Goal: Find specific page/section: Find specific page/section

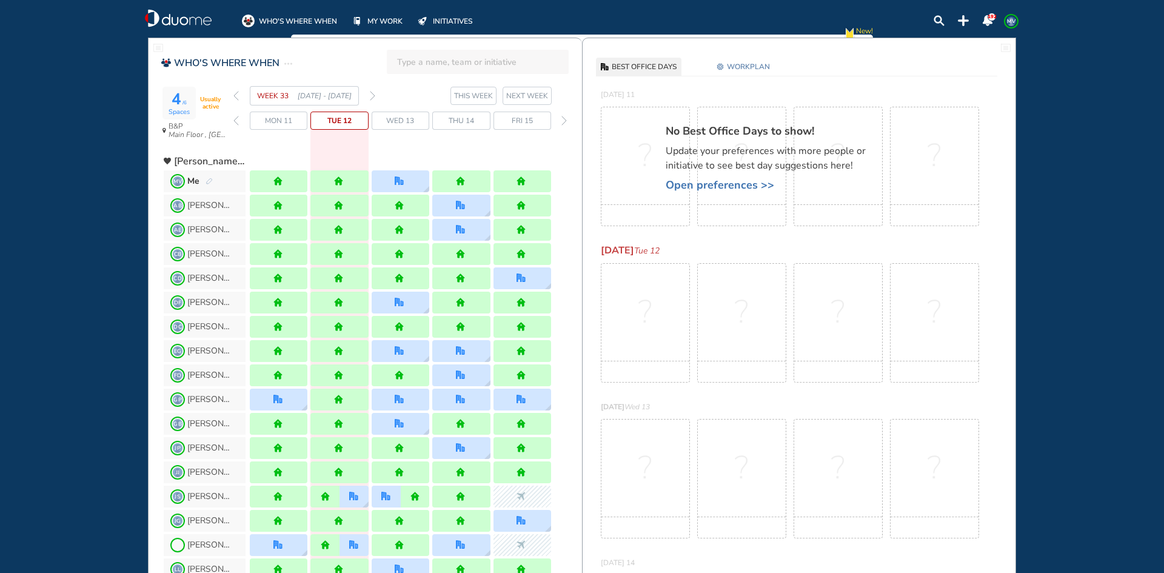
click at [374, 97] on img "forward week" at bounding box center [372, 96] width 5 height 10
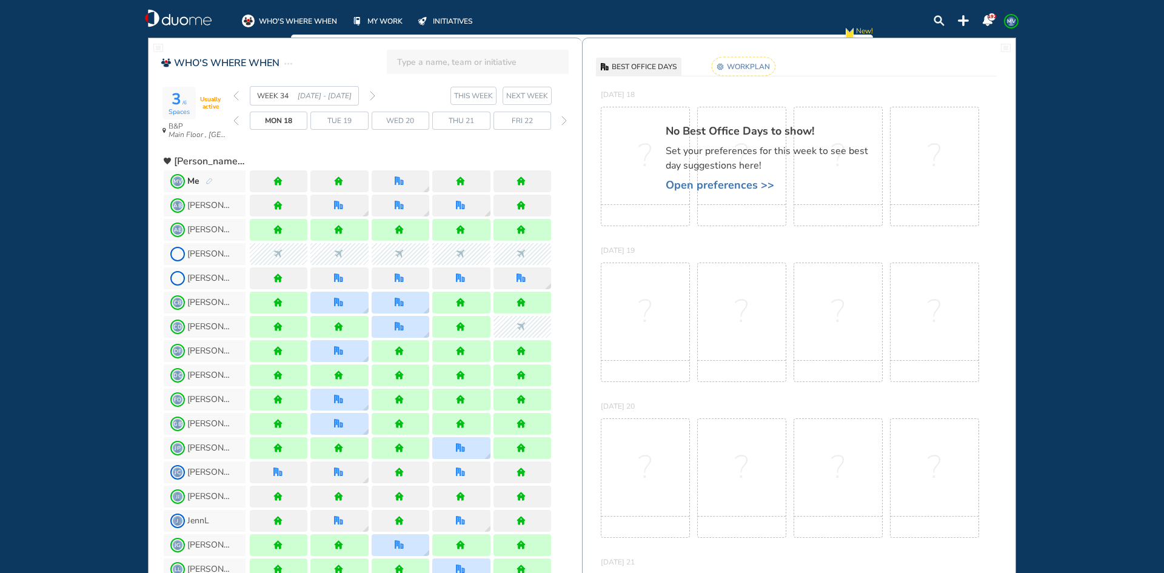
click at [235, 95] on img "back week" at bounding box center [235, 96] width 5 height 10
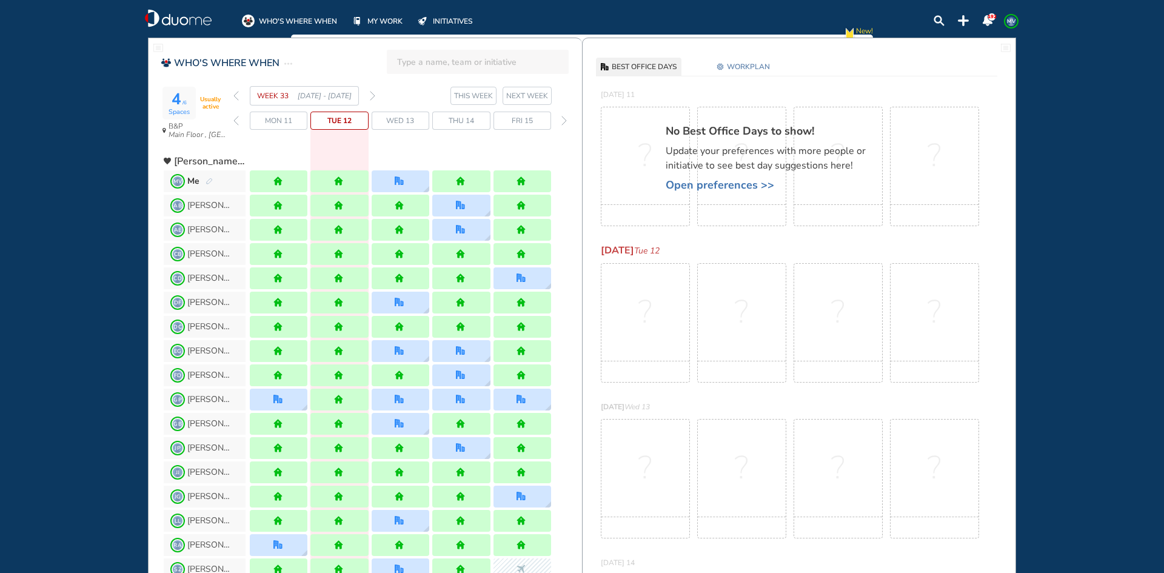
click at [235, 95] on img "back week" at bounding box center [235, 96] width 5 height 10
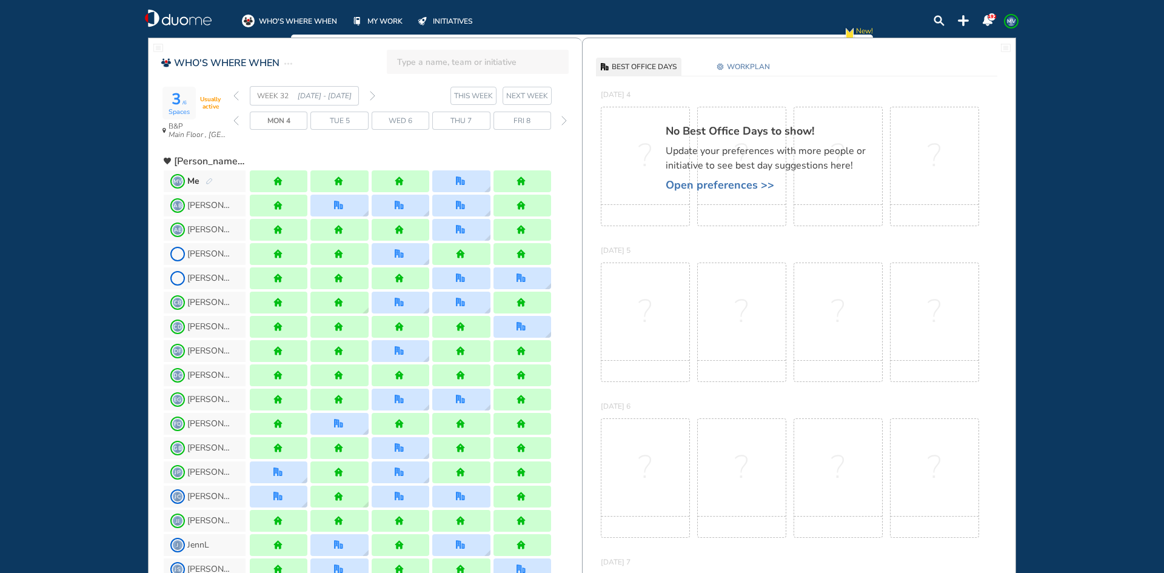
click at [372, 94] on img "forward week" at bounding box center [372, 96] width 5 height 10
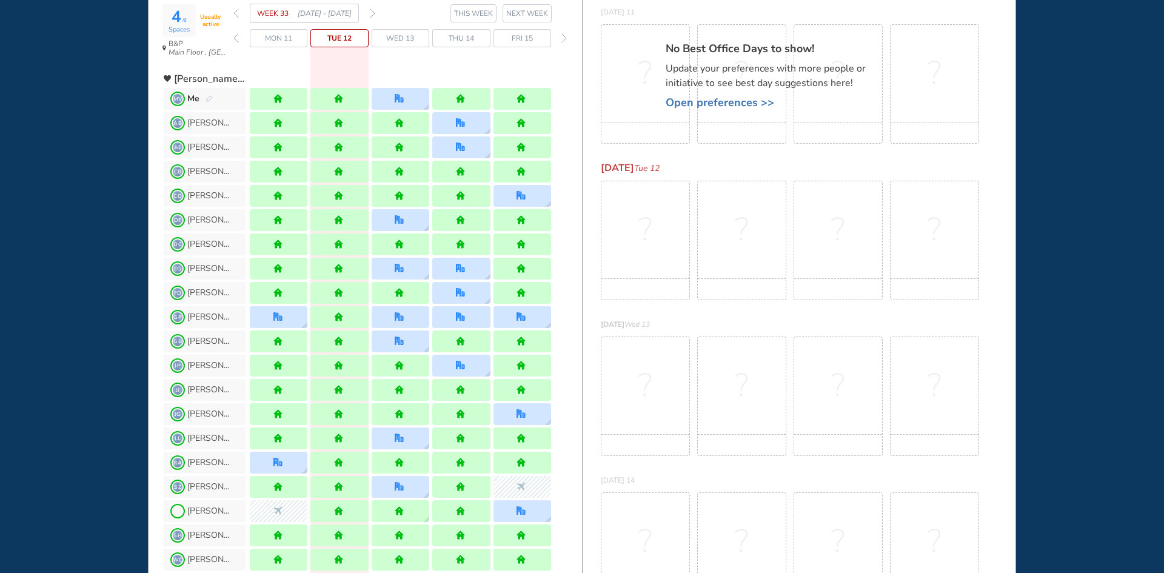
scroll to position [121, 0]
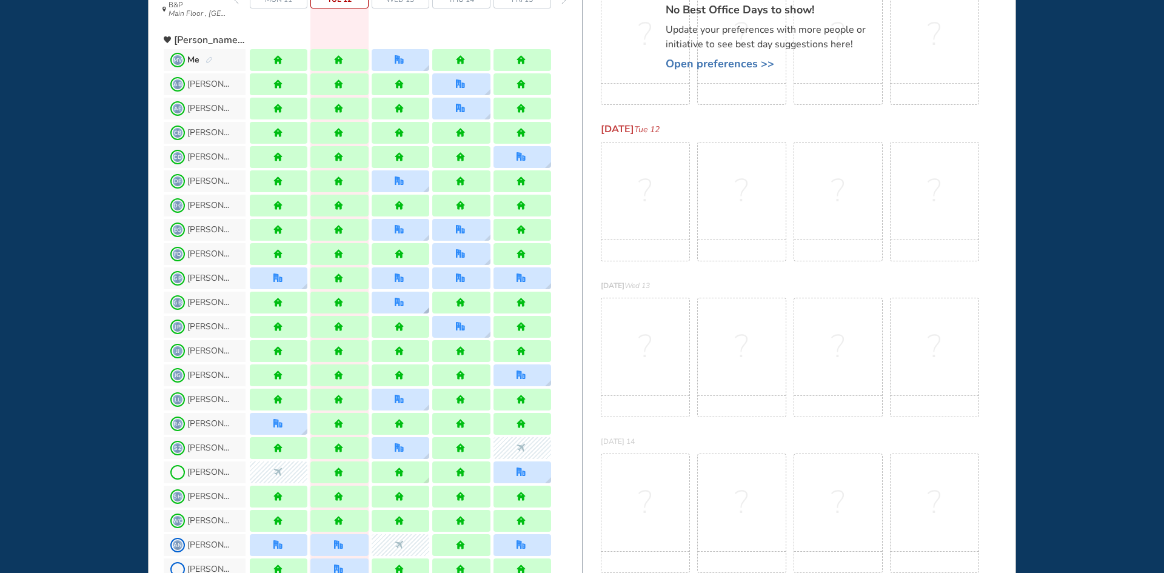
click at [419, 307] on div at bounding box center [401, 303] width 58 height 22
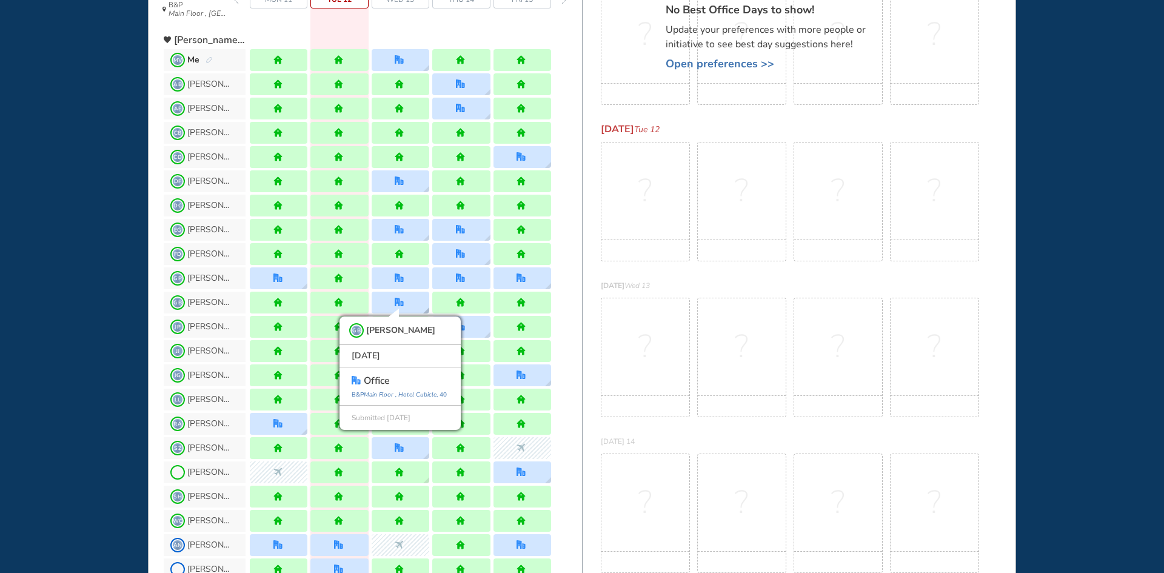
click at [419, 307] on div "GB [PERSON_NAME] [DATE] office [GEOGRAPHIC_DATA] , [GEOGRAPHIC_DATA] , 40 Submi…" at bounding box center [401, 303] width 58 height 22
click at [424, 179] on div at bounding box center [401, 181] width 58 height 22
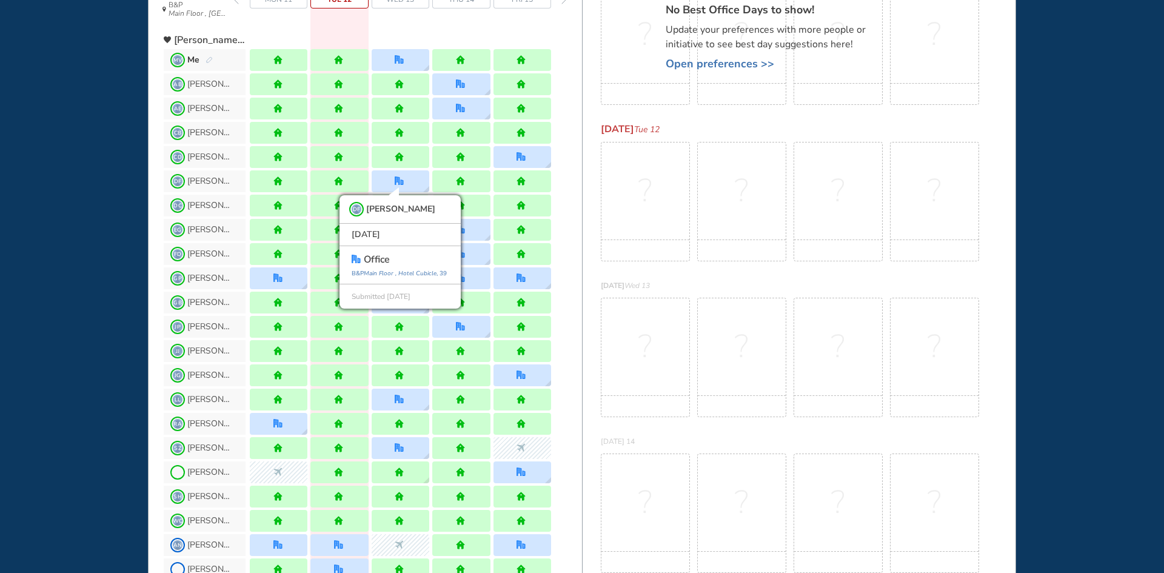
click at [578, 245] on div "[PERSON_NAME]" at bounding box center [373, 254] width 418 height 24
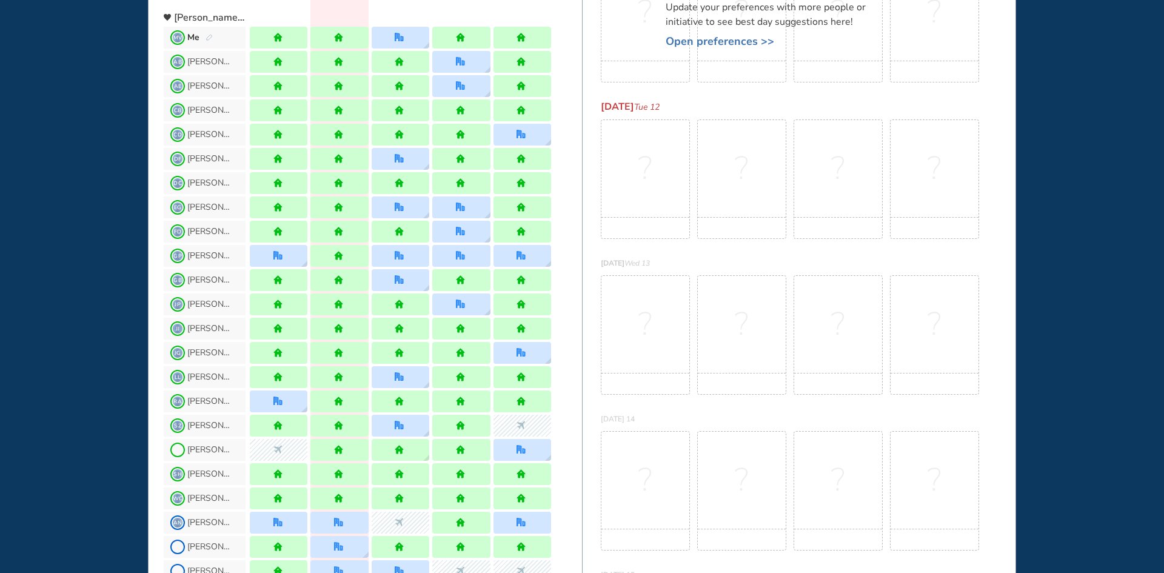
scroll to position [182, 0]
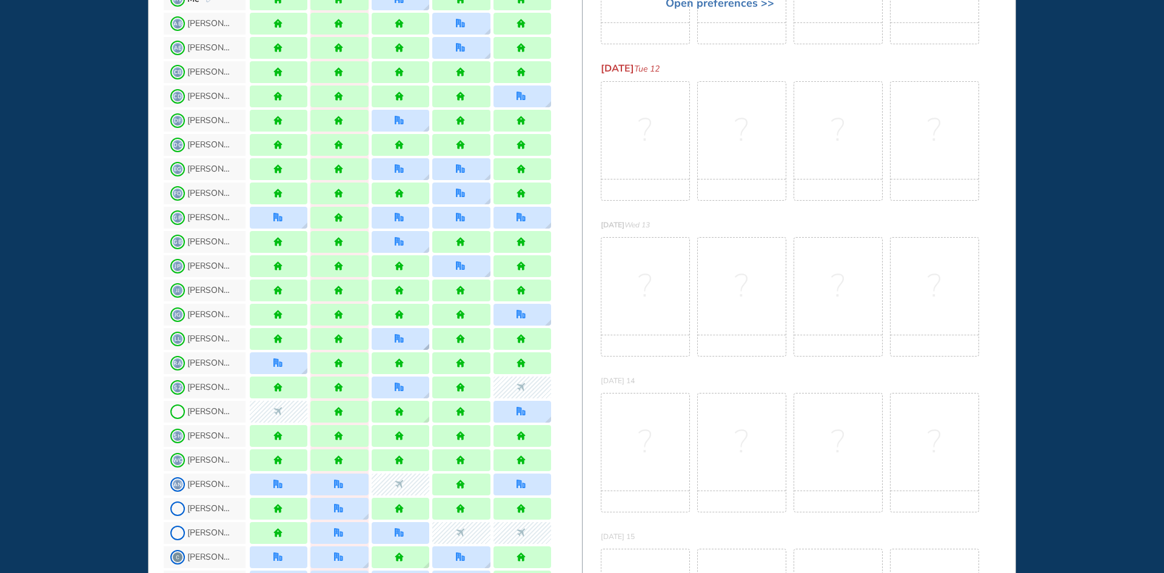
click at [422, 347] on div at bounding box center [401, 339] width 58 height 22
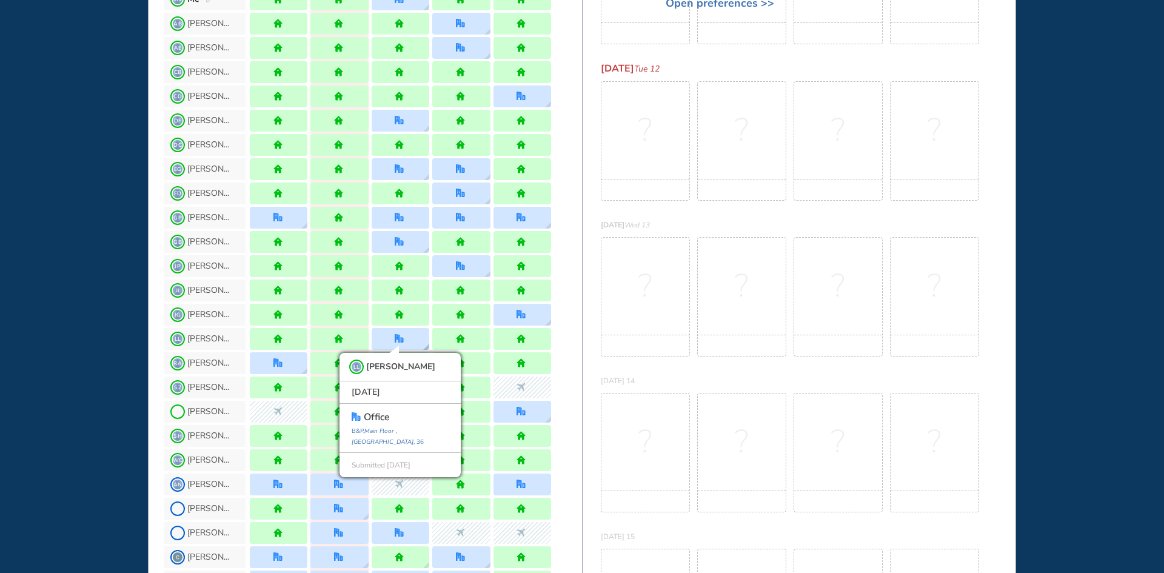
click at [422, 347] on div "LL [PERSON_NAME] [DATE] office [GEOGRAPHIC_DATA] , 36 Submitted [DATE]" at bounding box center [401, 339] width 58 height 22
click at [578, 359] on div "RA [PERSON_NAME]" at bounding box center [373, 363] width 418 height 24
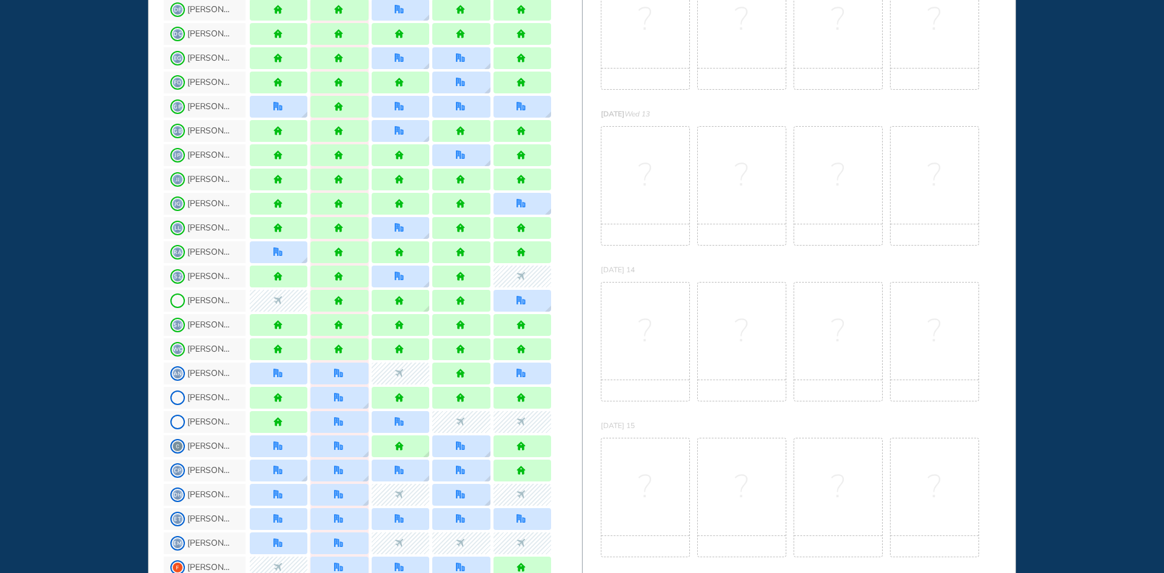
scroll to position [303, 0]
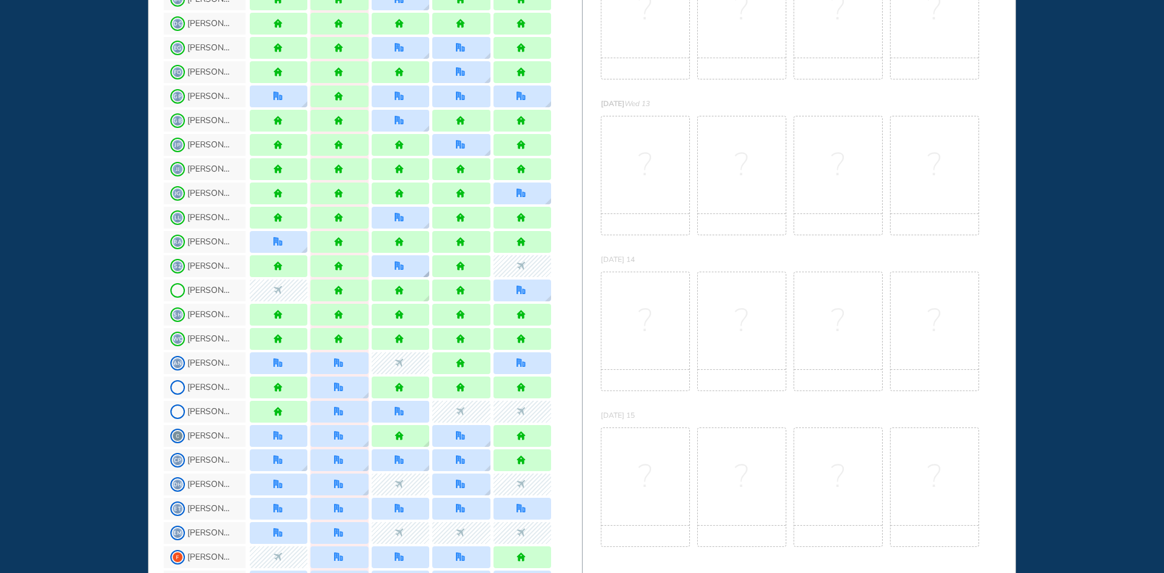
click at [425, 276] on img "location dialog" at bounding box center [426, 274] width 6 height 6
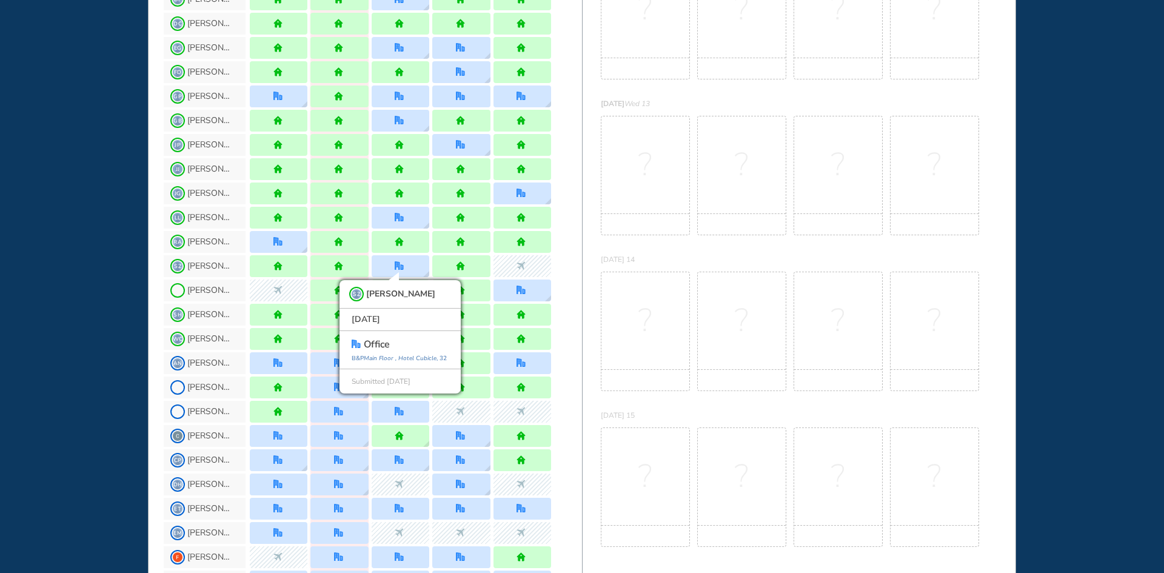
click at [575, 305] on div "SH [PERSON_NAME]" at bounding box center [373, 314] width 418 height 24
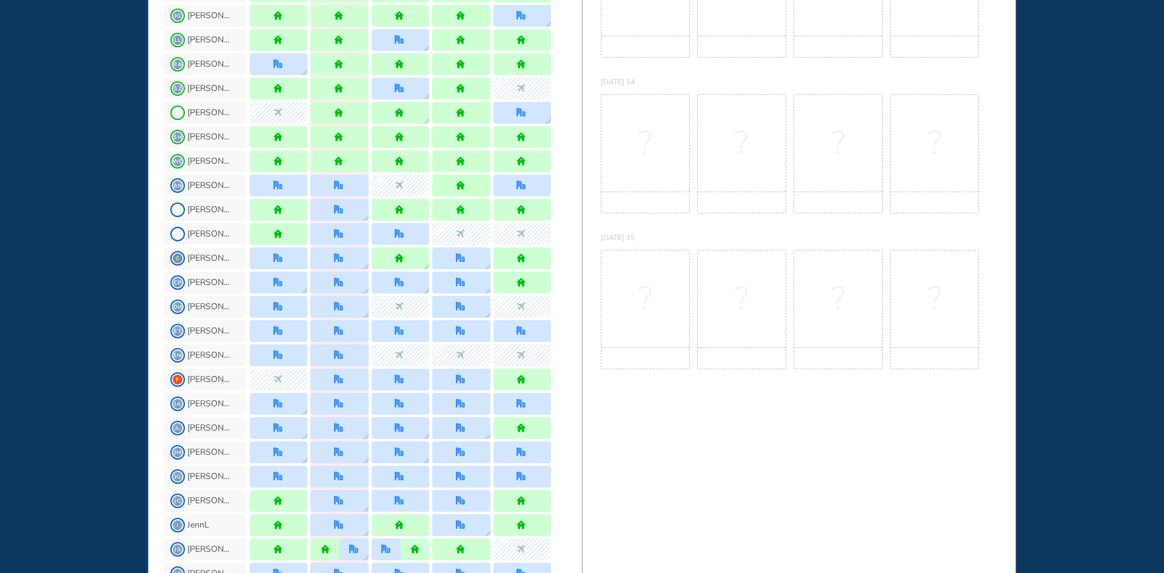
scroll to position [485, 0]
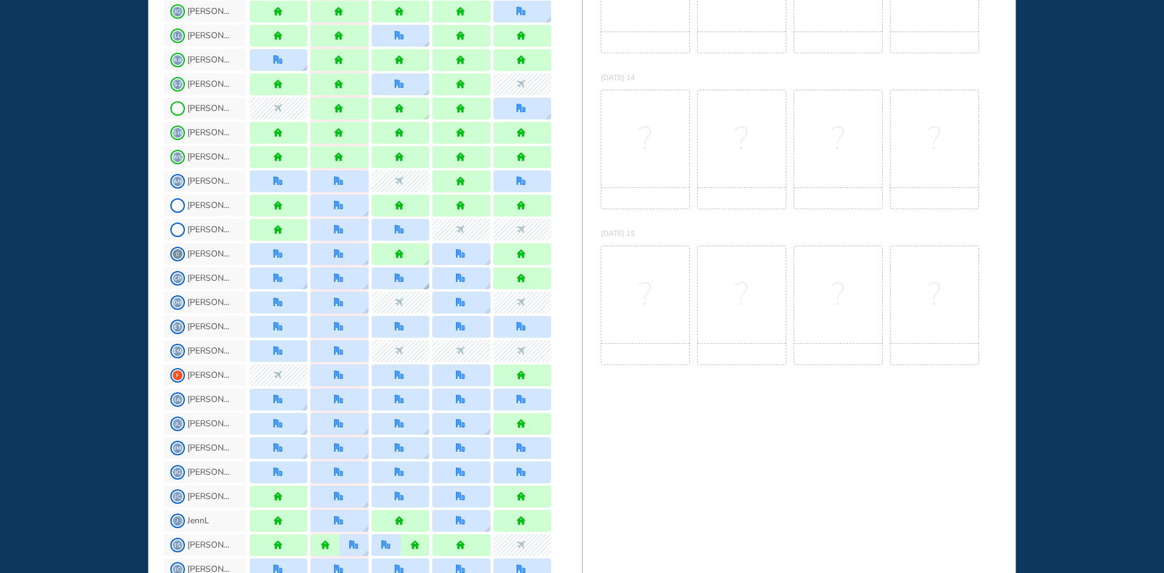
click at [423, 283] on img "location dialog" at bounding box center [426, 286] width 6 height 6
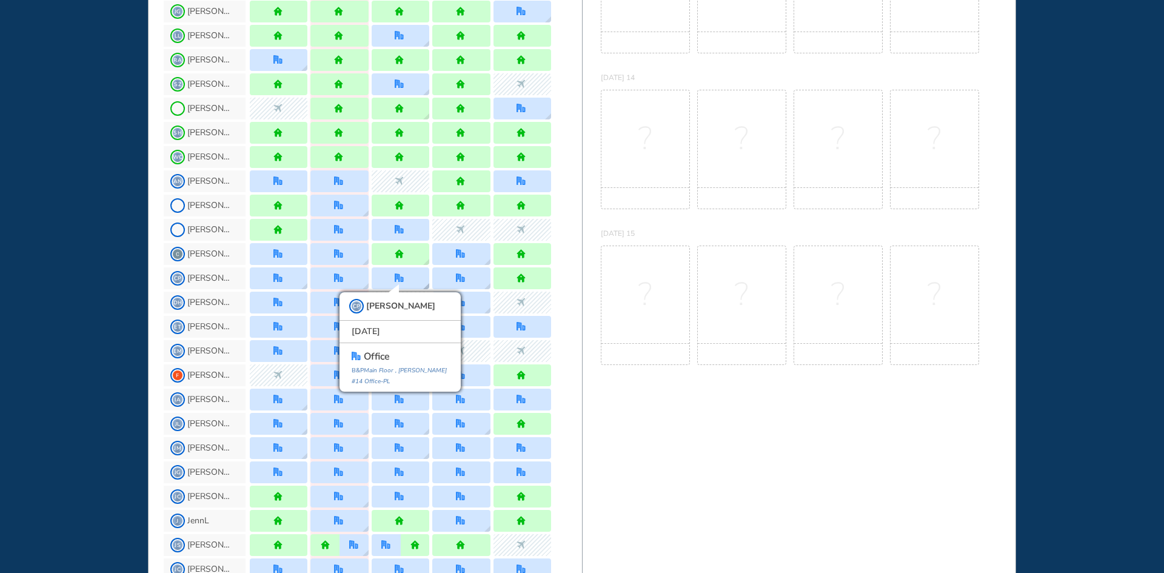
click at [423, 283] on img "location dialog" at bounding box center [426, 286] width 6 height 6
click at [572, 282] on div "CP [PERSON_NAME] CP [PERSON_NAME] [DATE] office B&P Main Floor , [PERSON_NAME] …" at bounding box center [373, 278] width 418 height 24
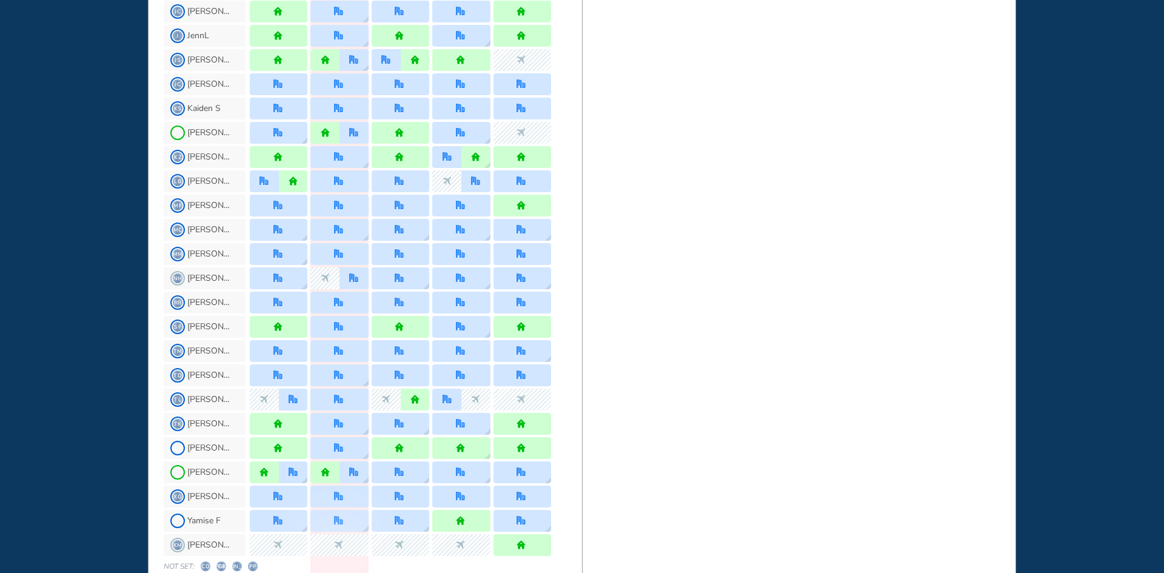
scroll to position [1030, 0]
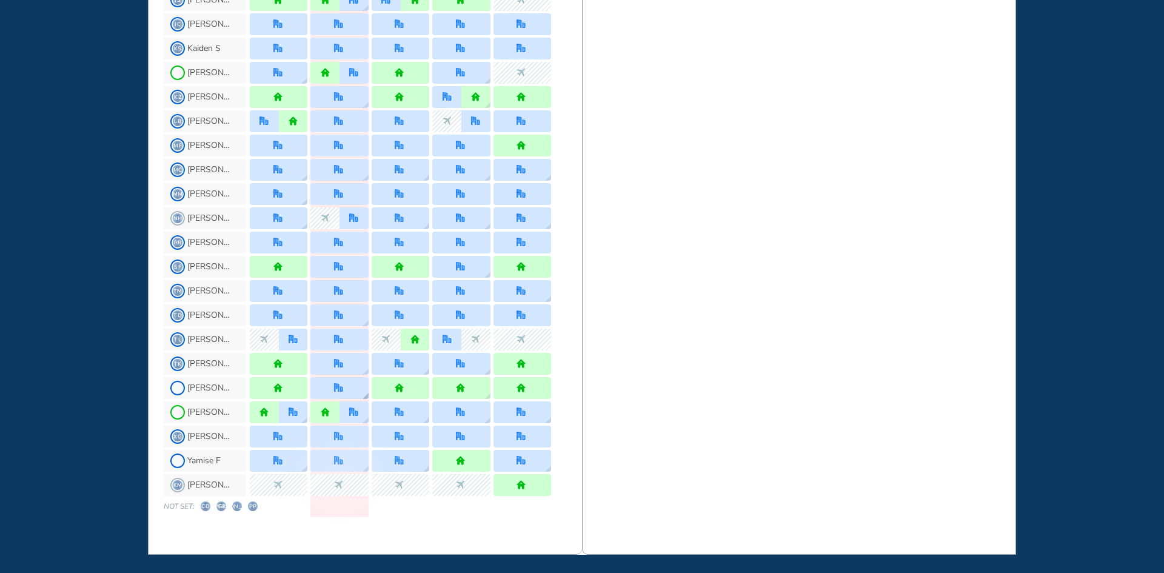
click at [366, 393] on img "location dialog" at bounding box center [365, 396] width 6 height 6
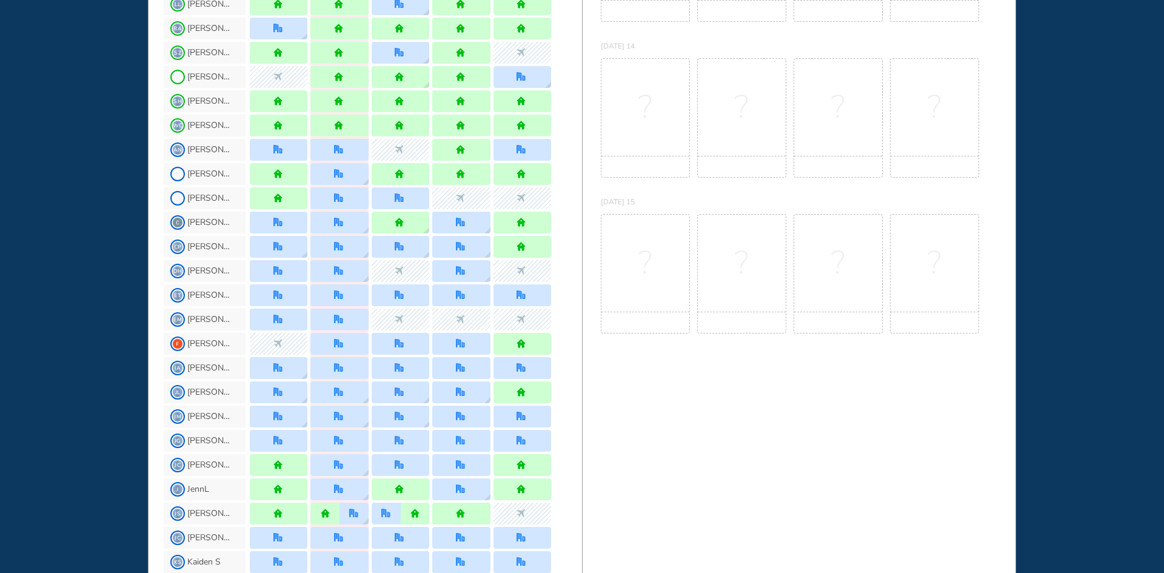
scroll to position [302, 0]
